Goal: Task Accomplishment & Management: Use online tool/utility

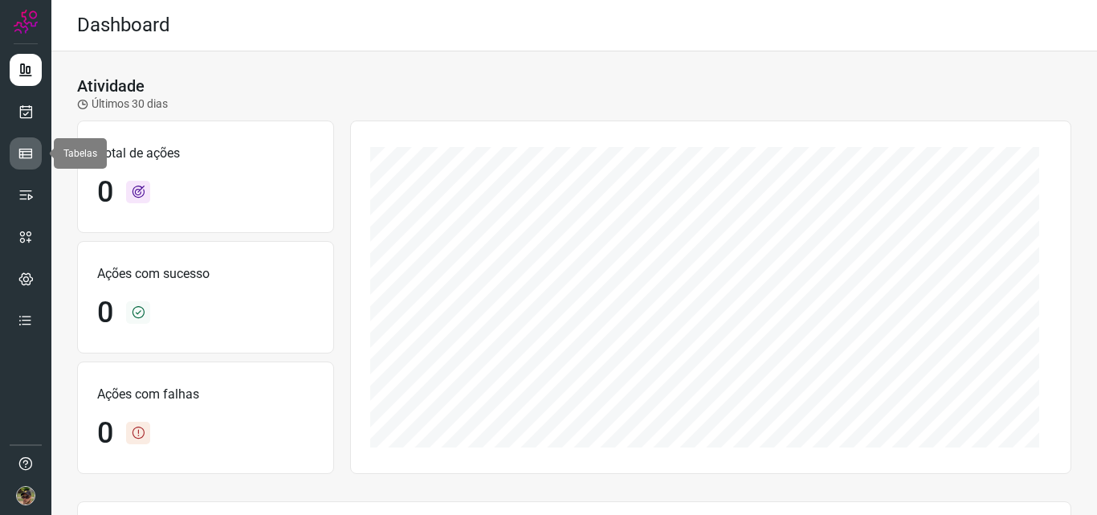
click at [21, 154] on icon at bounding box center [26, 153] width 16 height 16
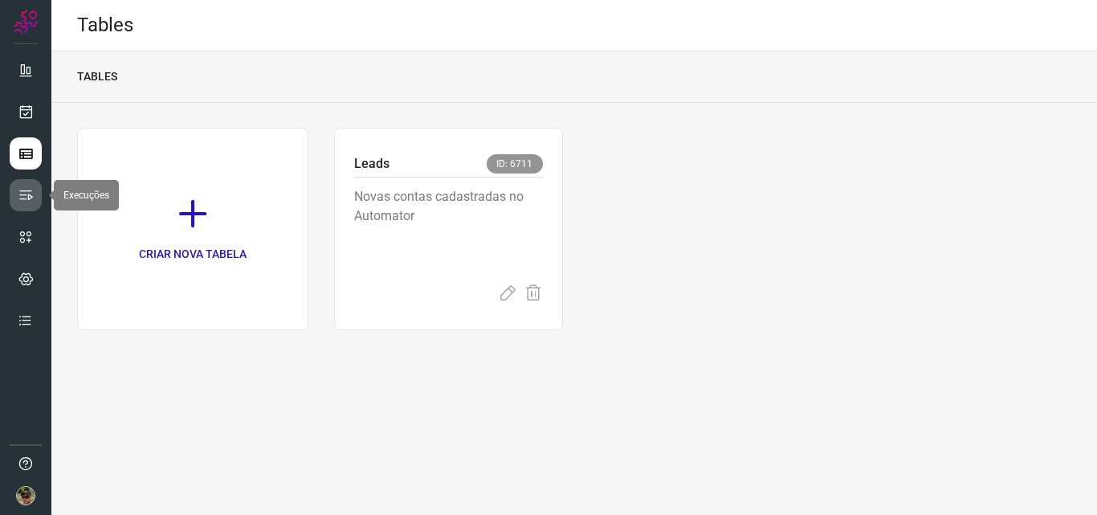
click at [17, 203] on link at bounding box center [26, 195] width 32 height 32
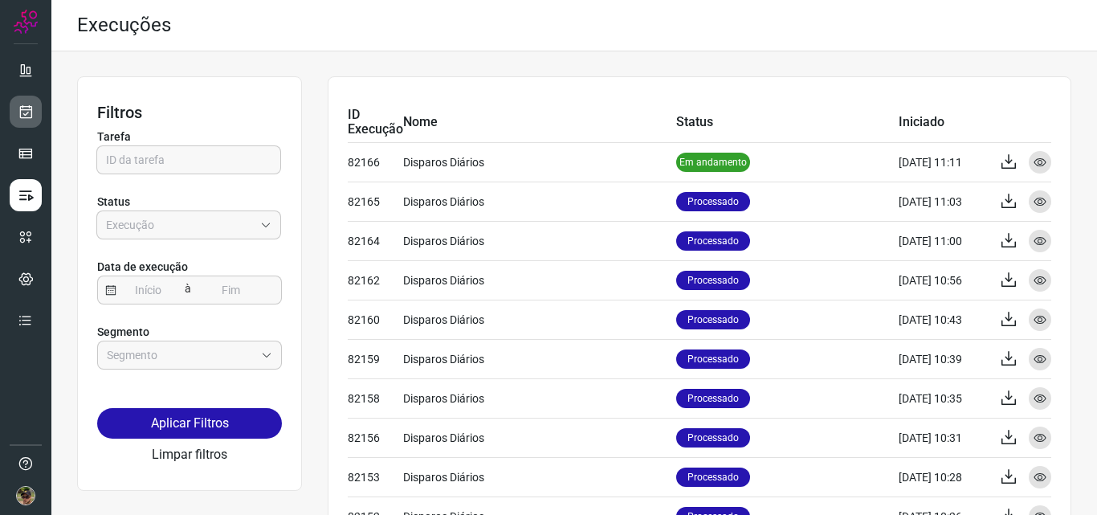
click at [26, 116] on icon at bounding box center [26, 112] width 17 height 16
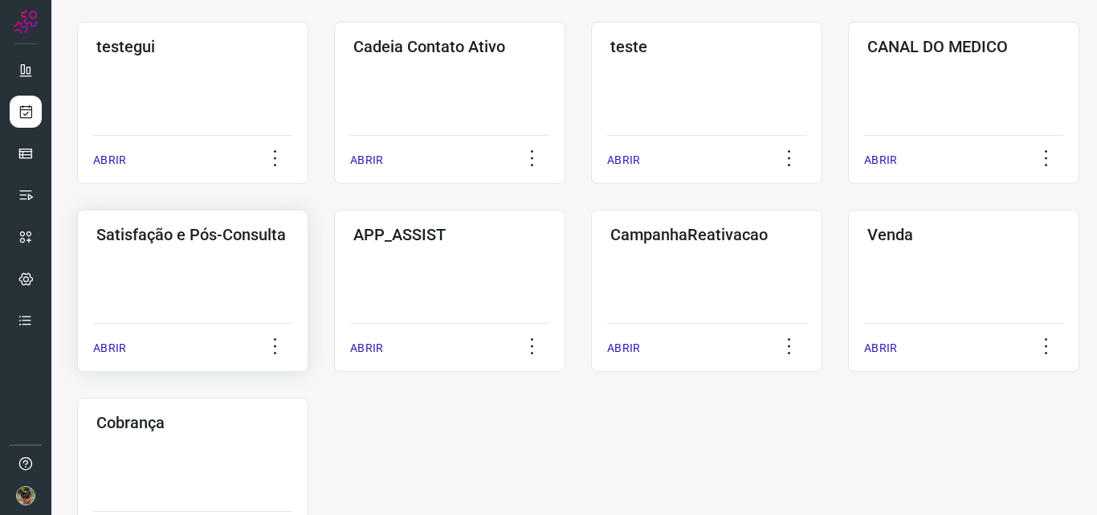
click at [334, 312] on div "Satisfação e Pós-Consulta ABRIR" at bounding box center [449, 291] width 231 height 162
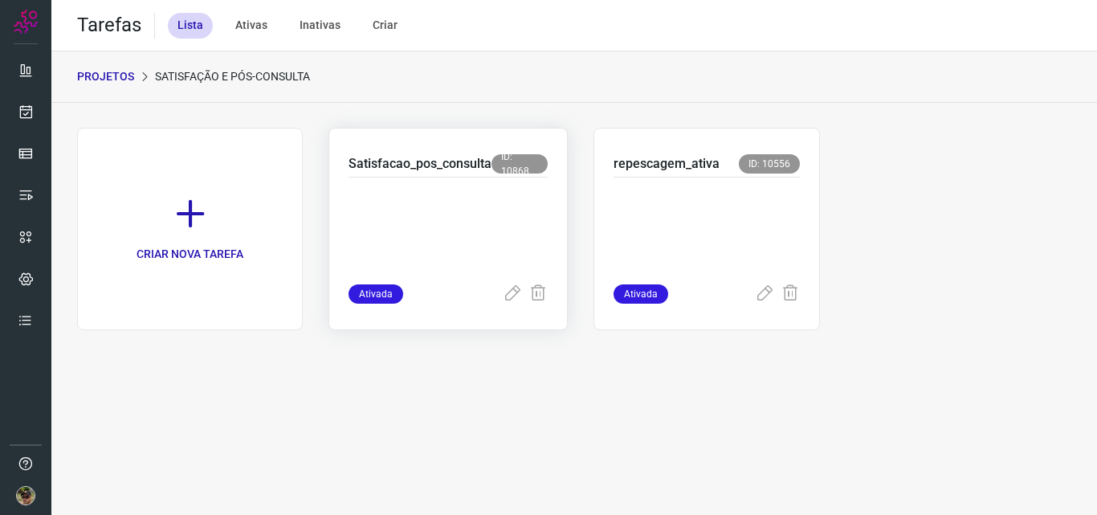
click at [466, 220] on p at bounding box center [447, 227] width 199 height 80
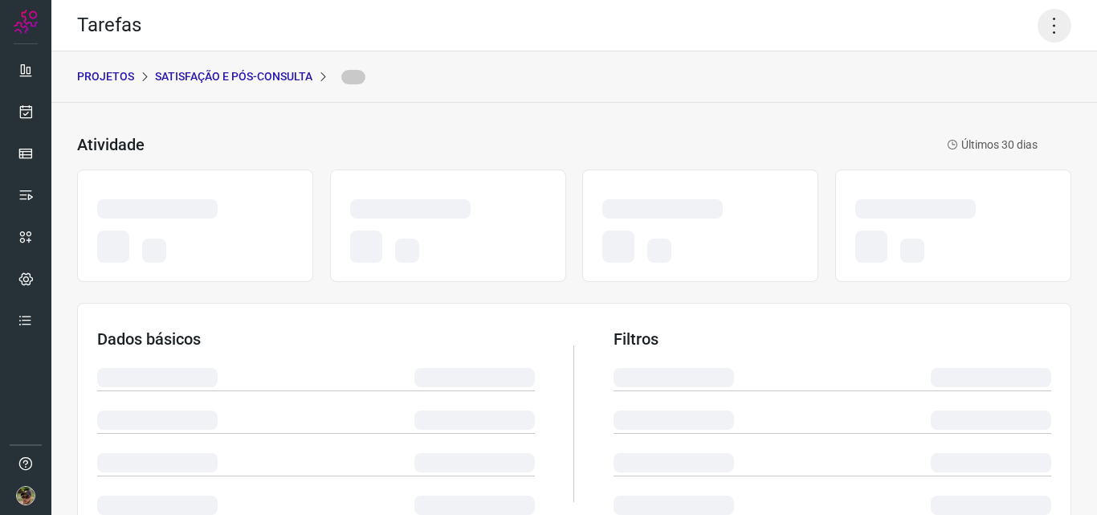
click at [1050, 20] on icon at bounding box center [1054, 26] width 34 height 34
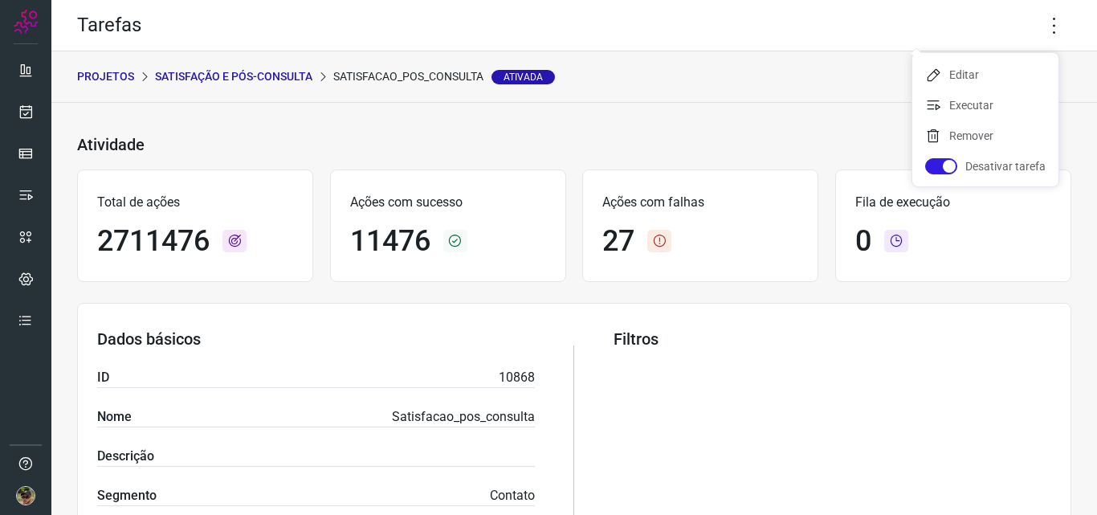
click at [690, 136] on div "Atividade Satisfacao_pos_consulta Ativada Últimos 30 dias" at bounding box center [557, 144] width 960 height 23
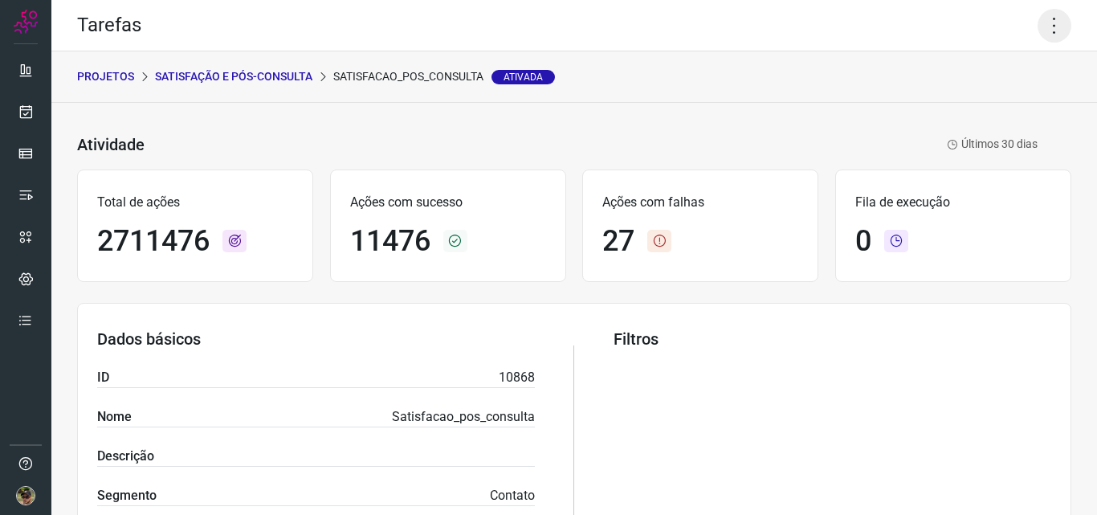
click at [1045, 33] on icon at bounding box center [1054, 26] width 34 height 34
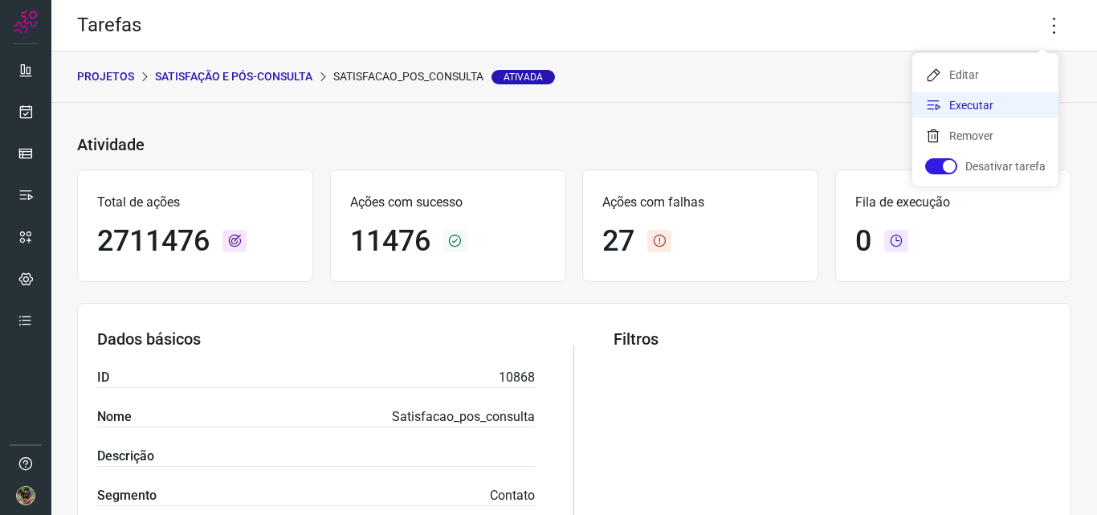
click at [1009, 99] on li "Executar" at bounding box center [985, 105] width 146 height 26
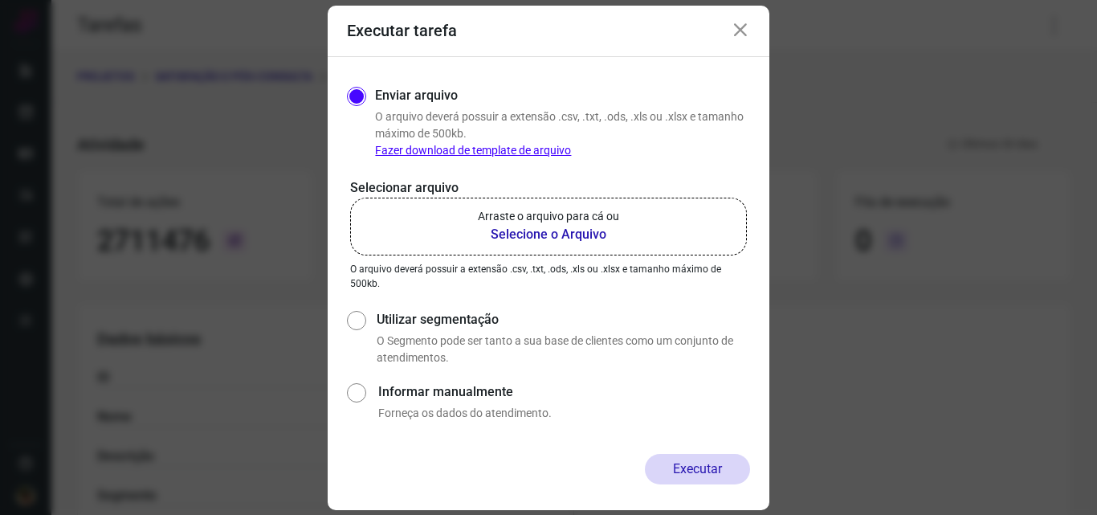
click at [527, 223] on p "Arraste o arquivo para cá ou" at bounding box center [548, 216] width 141 height 17
click at [0, 0] on input "Arraste o arquivo para cá ou Selecione o Arquivo" at bounding box center [0, 0] width 0 height 0
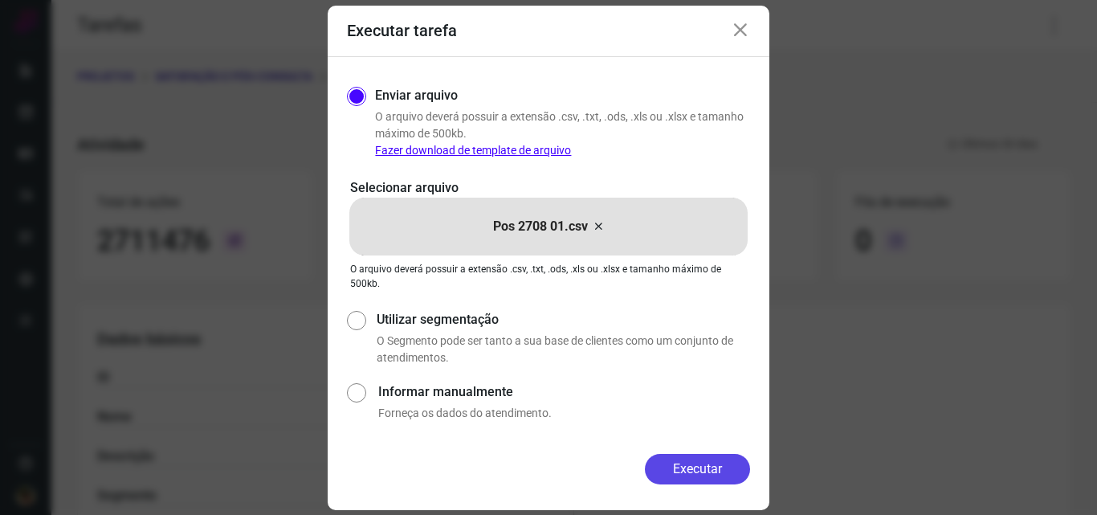
click at [729, 476] on button "Executar" at bounding box center [697, 469] width 105 height 31
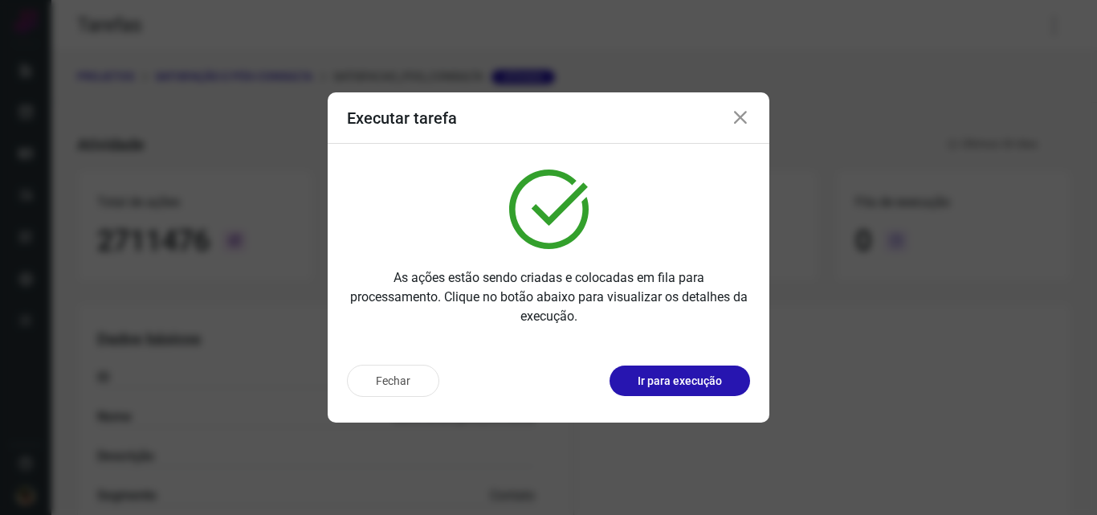
click at [698, 395] on button "Ir para execução" at bounding box center [679, 380] width 141 height 31
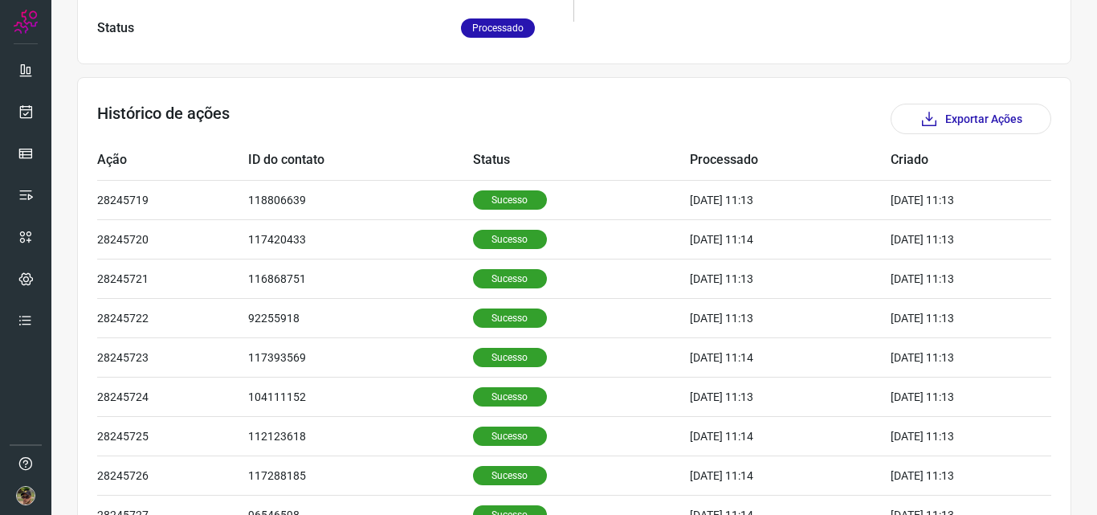
scroll to position [541, 0]
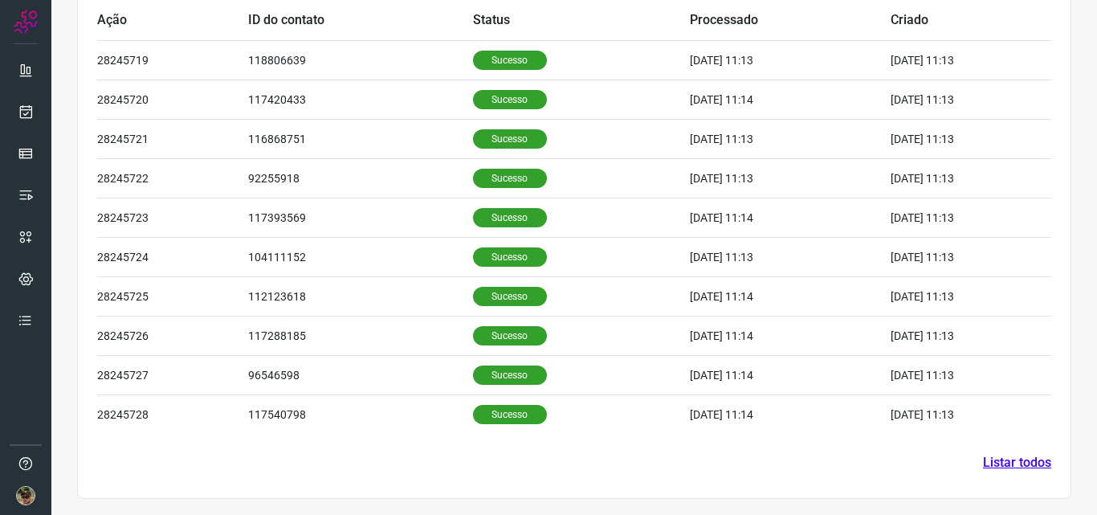
click at [996, 457] on link "Listar todos" at bounding box center [1017, 462] width 68 height 19
